Goal: Transaction & Acquisition: Purchase product/service

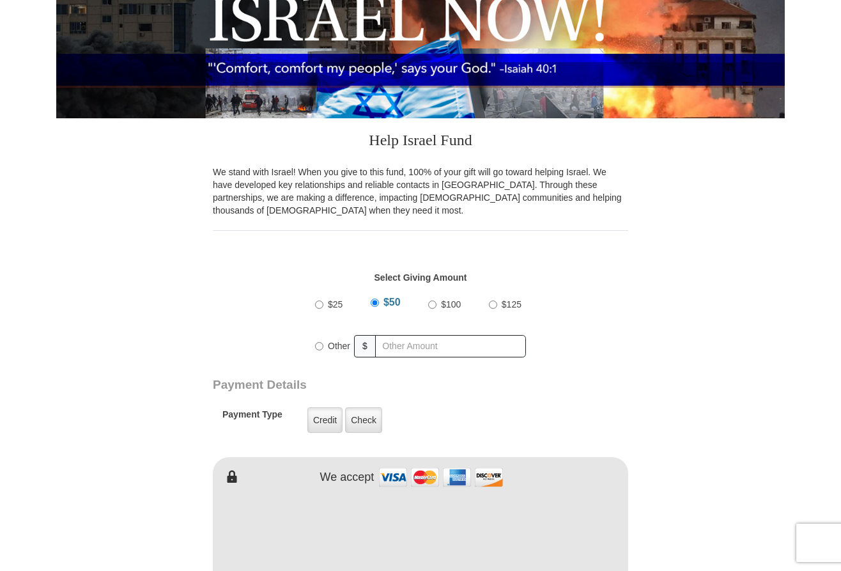
click at [321, 346] on input "Other" at bounding box center [319, 346] width 8 height 8
radio input "true"
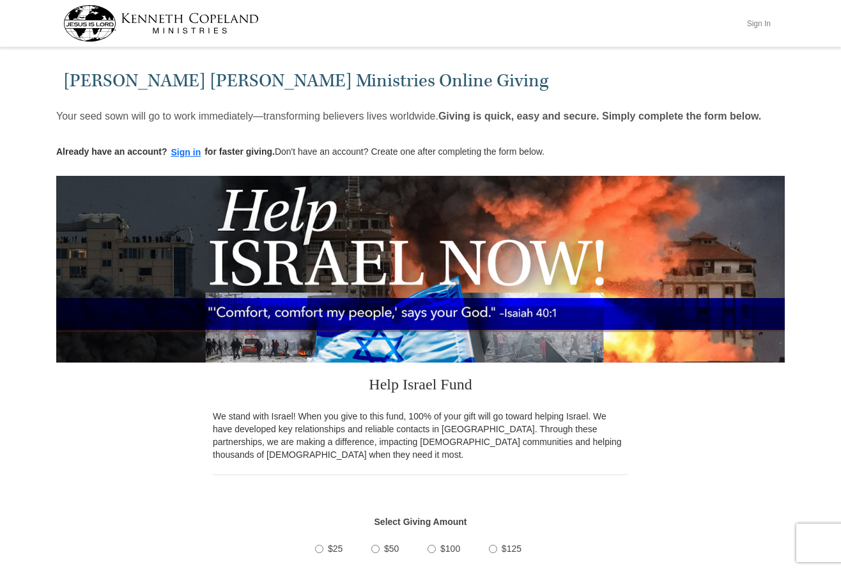
type input "350.00"
click at [761, 23] on button "Sign In" at bounding box center [758, 23] width 38 height 20
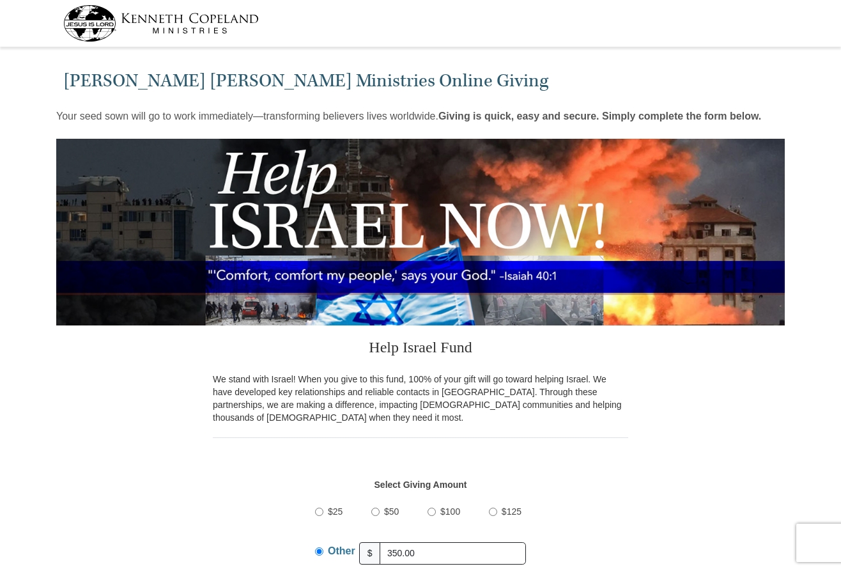
select select "AL"
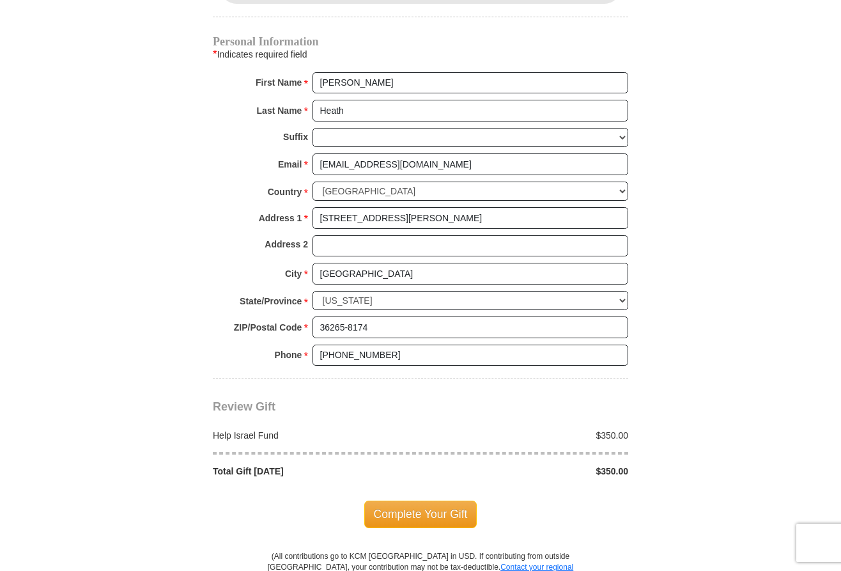
scroll to position [769, 0]
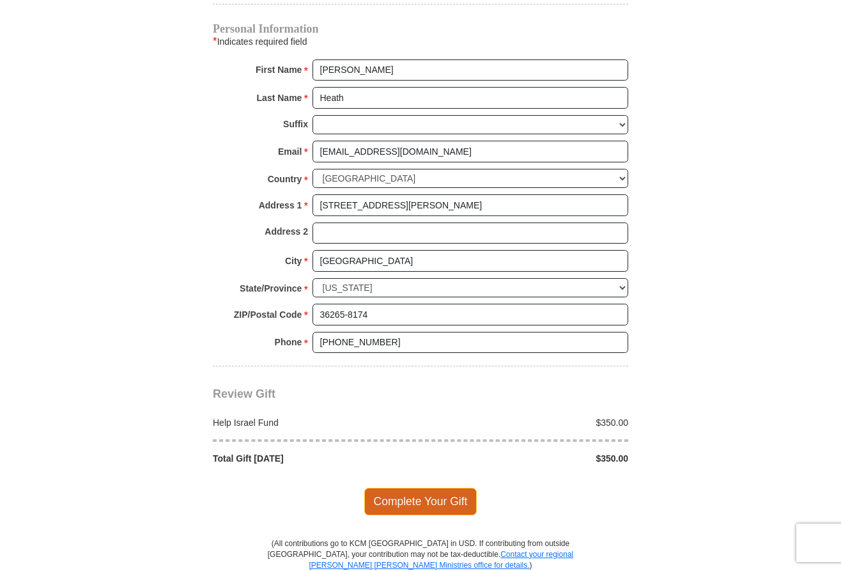
click at [431, 488] on span "Complete Your Gift" at bounding box center [420, 501] width 113 height 27
